Goal: Information Seeking & Learning: Check status

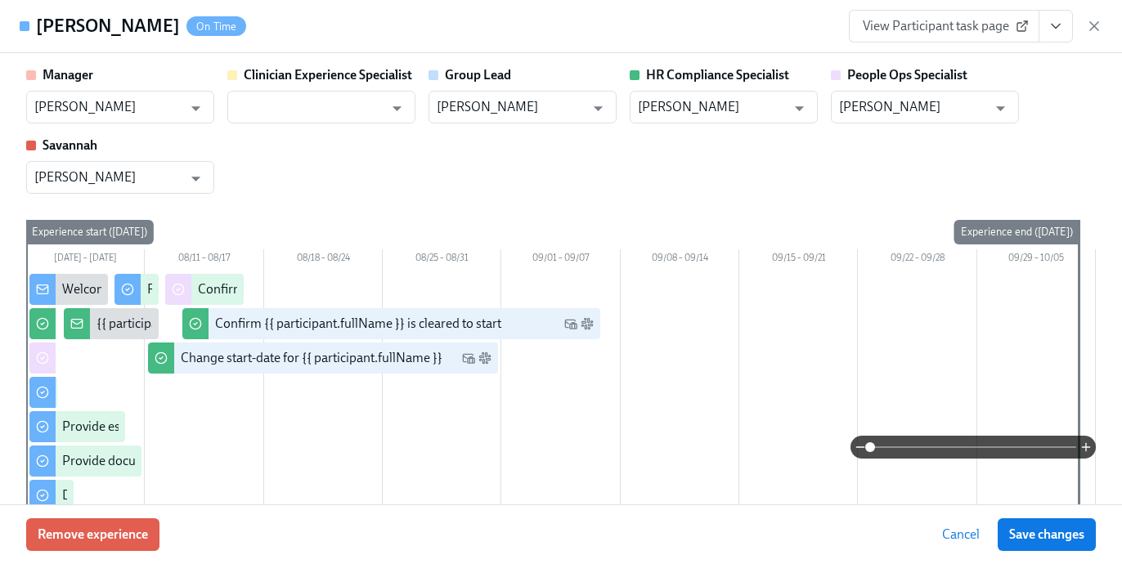
click at [1096, 25] on icon "button" at bounding box center [1094, 26] width 16 height 16
click at [1092, 28] on div "Home Experiences Moments Reports Review us on G2 Help Center [PERSON_NAME] (2nd…" at bounding box center [561, 21] width 1122 height 43
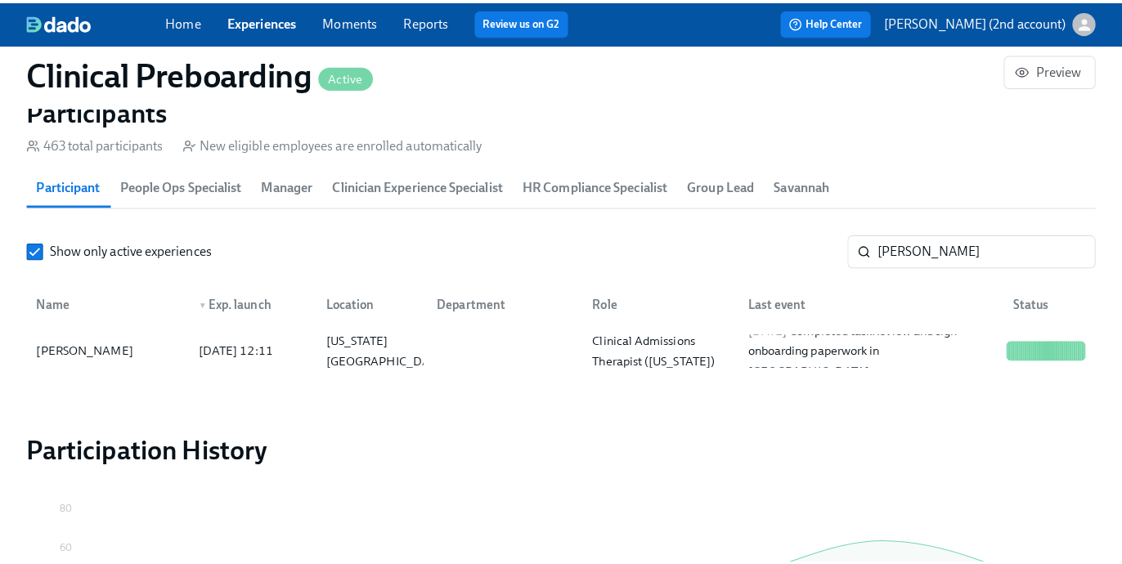
scroll to position [148, 0]
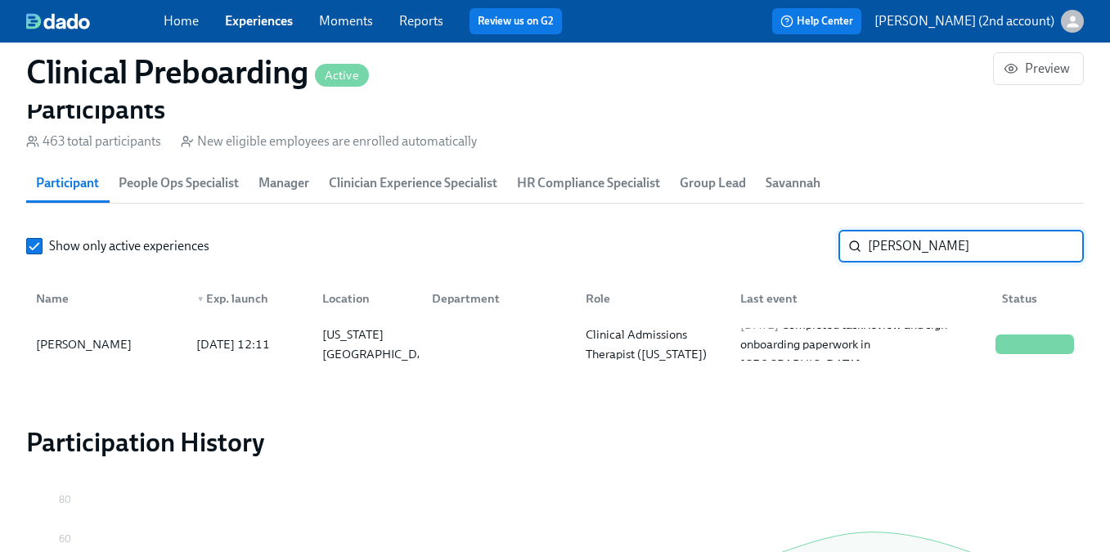
click at [960, 249] on input "[PERSON_NAME]" at bounding box center [976, 246] width 216 height 33
paste input "[PERSON_NAME]"
type input "[PERSON_NAME]"
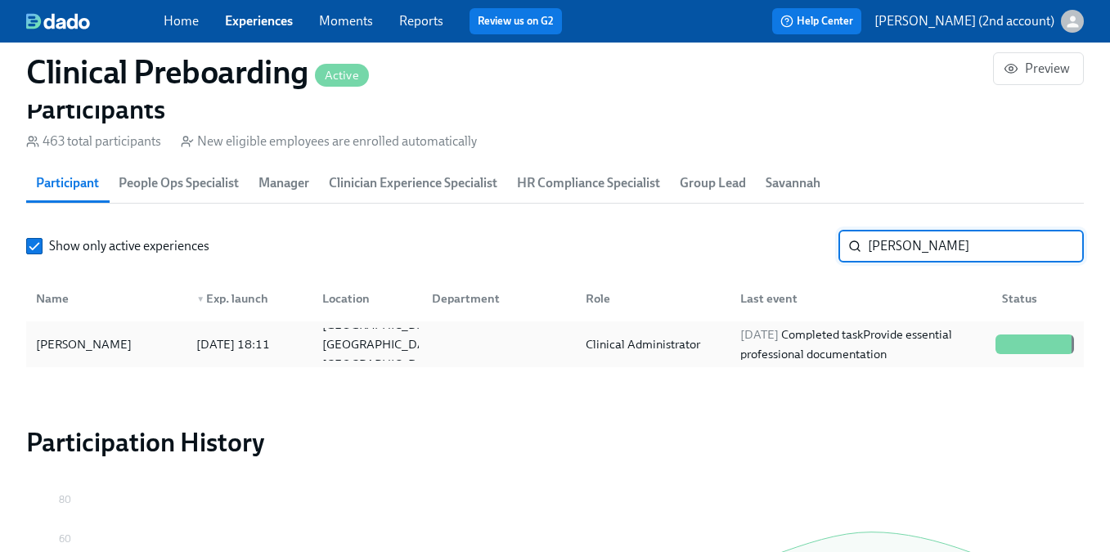
click at [917, 331] on div "[DATE] Completed task Provide essential professional documentation" at bounding box center [860, 344] width 255 height 39
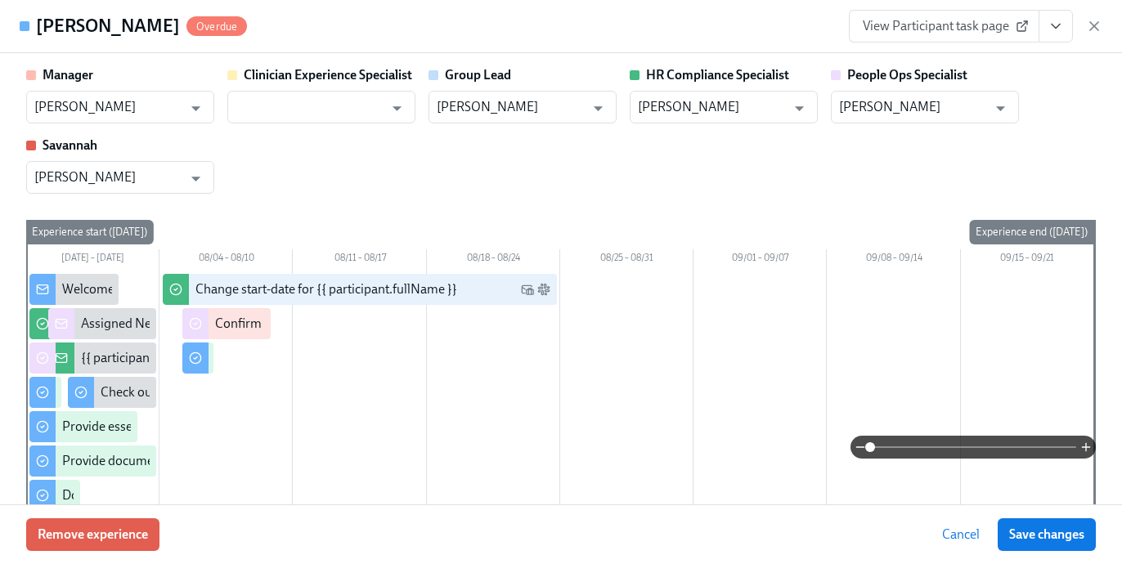
click at [1047, 34] on button "View task page" at bounding box center [1055, 26] width 34 height 33
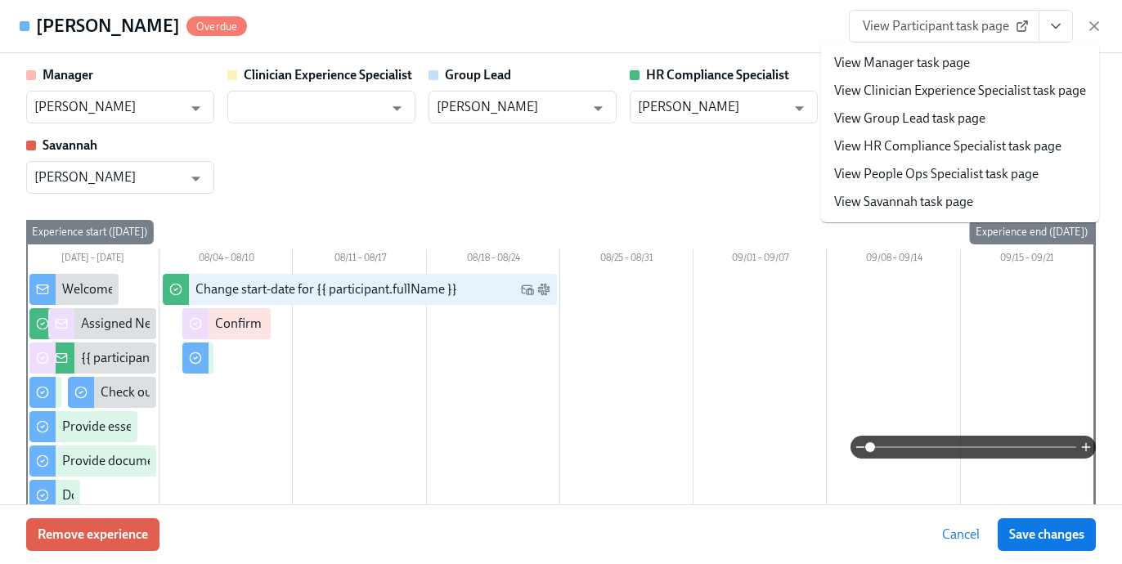
click at [947, 169] on link "View People Ops Specialist task page" at bounding box center [936, 174] width 204 height 18
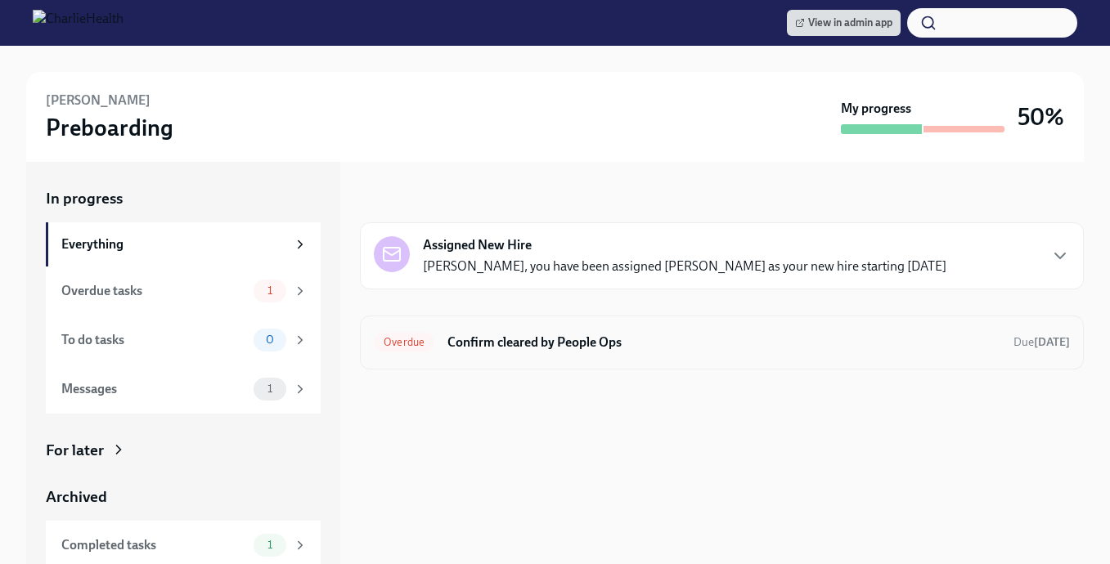
click at [588, 332] on div "Overdue Confirm cleared by People Ops Due [DATE]" at bounding box center [722, 343] width 696 height 26
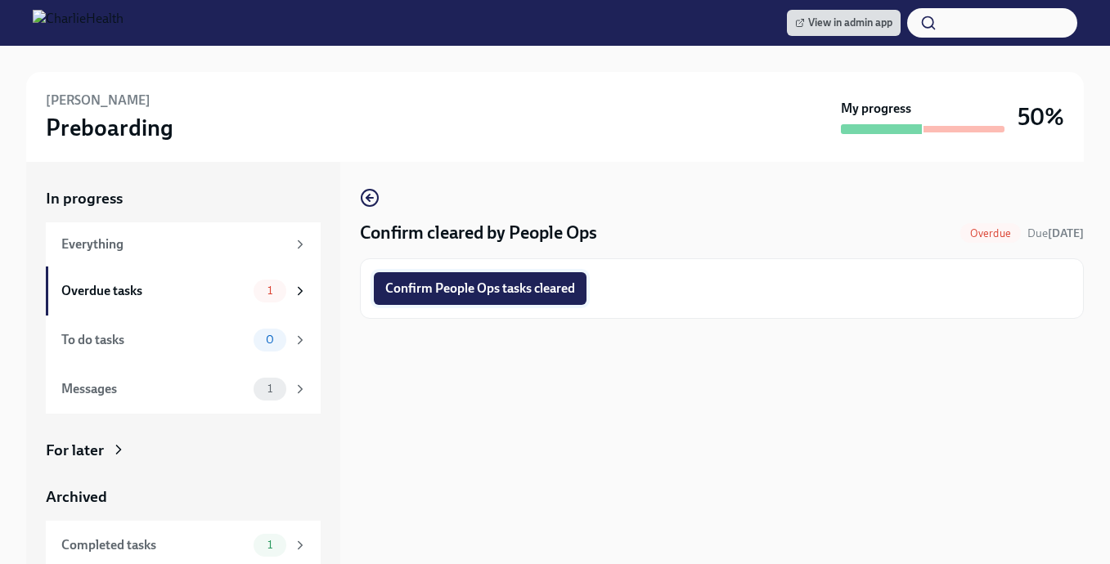
click at [549, 285] on span "Confirm People Ops tasks cleared" at bounding box center [480, 288] width 190 height 16
